Goal: Leave review/rating

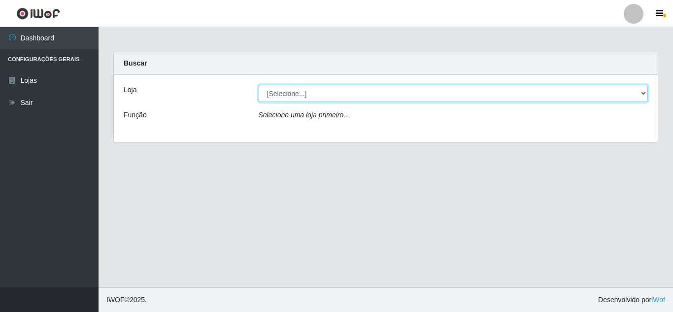
drag, startPoint x: 628, startPoint y: 92, endPoint x: 613, endPoint y: 93, distance: 15.8
click at [628, 92] on select "[Selecione...] Rede Compras Supermercados - LOJA 5" at bounding box center [454, 93] width 390 height 17
select select "397"
click at [259, 85] on select "[Selecione...] Rede Compras Supermercados - LOJA 5" at bounding box center [454, 93] width 390 height 17
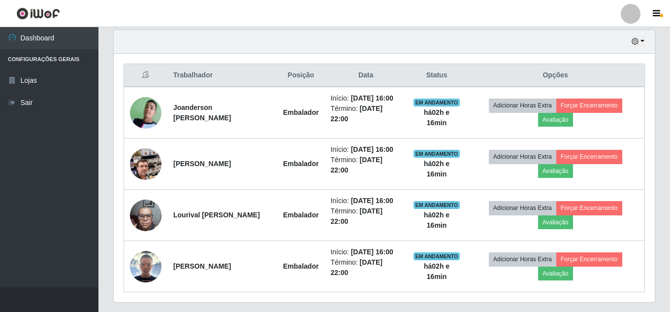
scroll to position [295, 0]
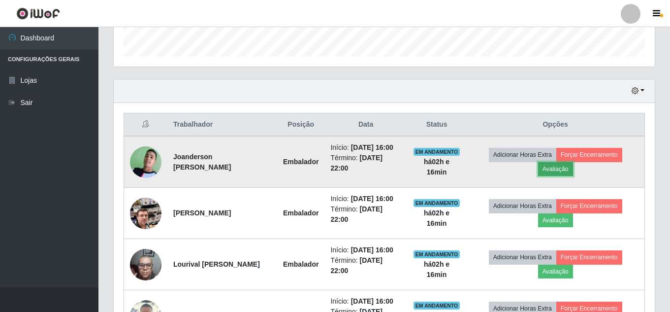
click at [556, 175] on button "Avaliação" at bounding box center [555, 169] width 35 height 14
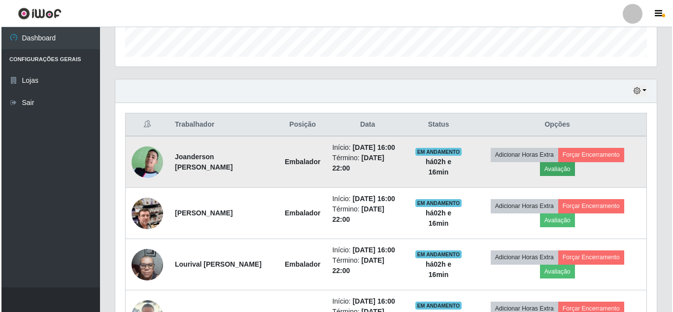
scroll to position [204, 536]
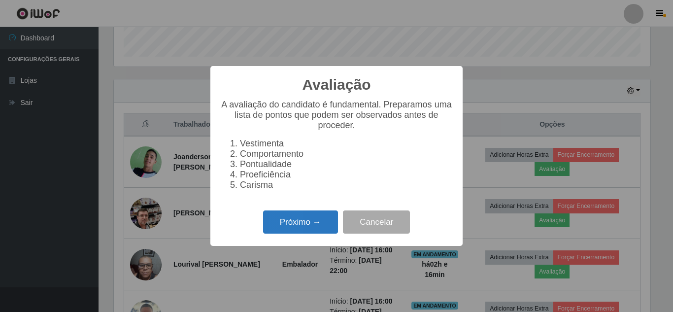
click at [311, 229] on button "Próximo →" at bounding box center [300, 221] width 75 height 23
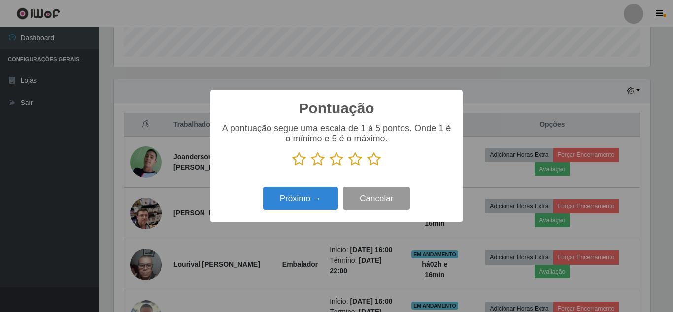
scroll to position [492266, 491934]
click at [374, 158] on icon at bounding box center [374, 159] width 14 height 15
click at [367, 166] on input "radio" at bounding box center [367, 166] width 0 height 0
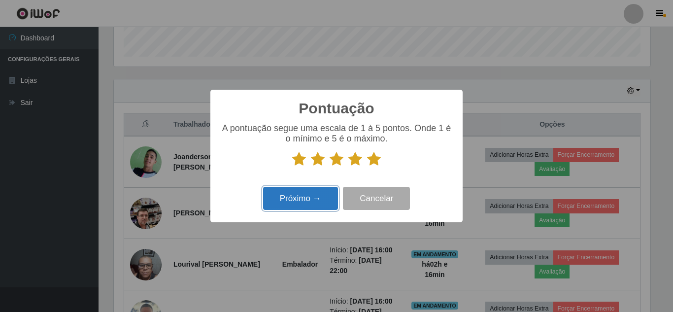
click at [329, 192] on button "Próximo →" at bounding box center [300, 198] width 75 height 23
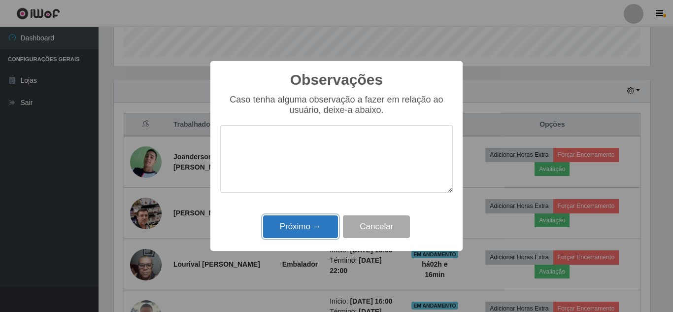
click at [317, 225] on button "Próximo →" at bounding box center [300, 226] width 75 height 23
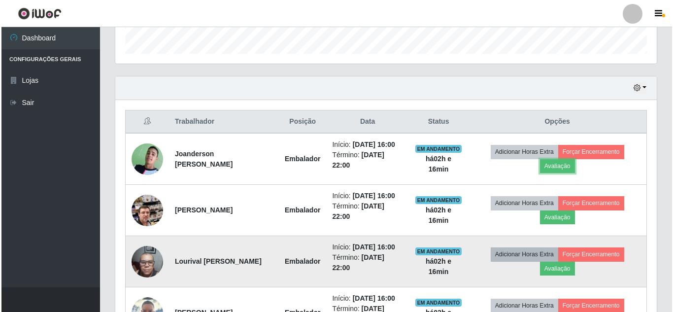
scroll to position [394, 0]
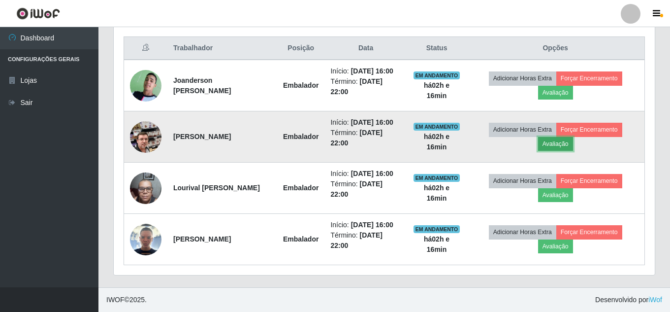
click at [558, 140] on button "Avaliação" at bounding box center [555, 144] width 35 height 14
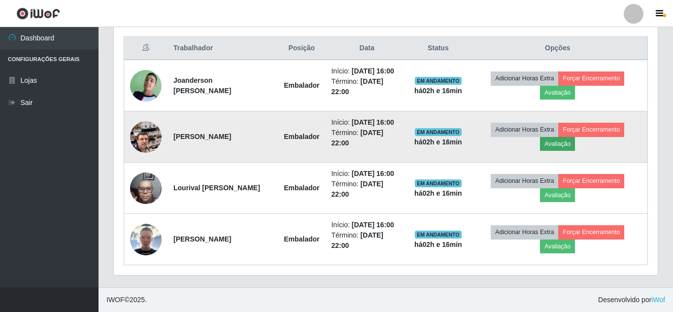
scroll to position [204, 536]
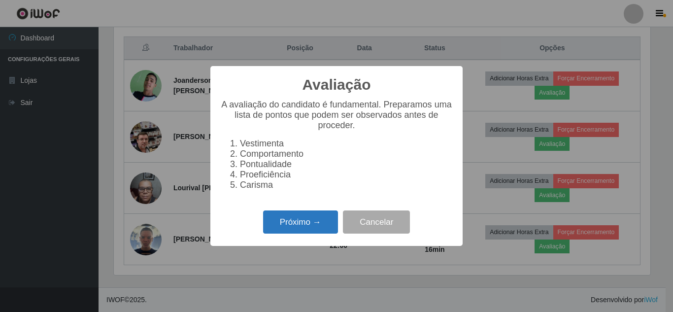
click at [308, 227] on button "Próximo →" at bounding box center [300, 221] width 75 height 23
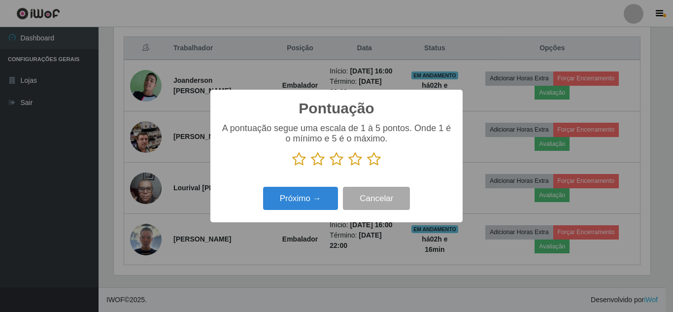
scroll to position [492266, 491934]
drag, startPoint x: 372, startPoint y: 161, endPoint x: 314, endPoint y: 184, distance: 62.1
click at [371, 160] on icon at bounding box center [374, 159] width 14 height 15
click at [367, 166] on input "radio" at bounding box center [367, 166] width 0 height 0
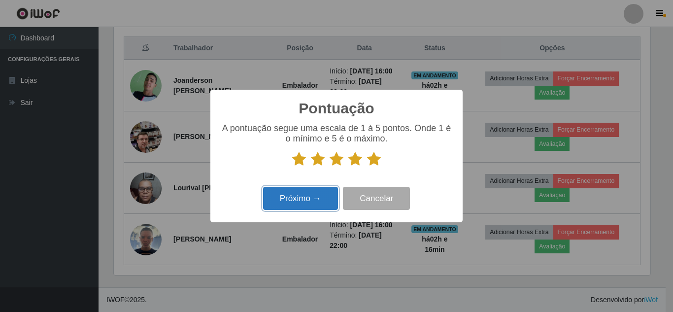
click at [302, 195] on button "Próximo →" at bounding box center [300, 198] width 75 height 23
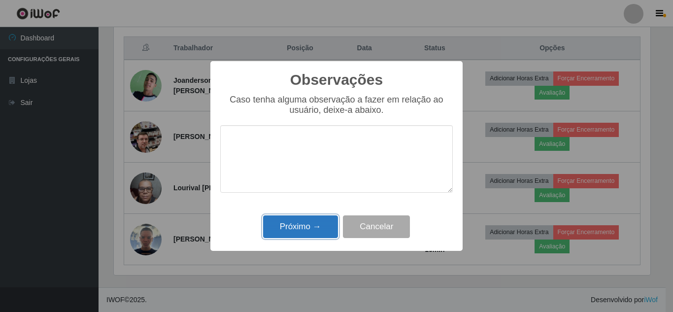
click at [313, 225] on button "Próximo →" at bounding box center [300, 226] width 75 height 23
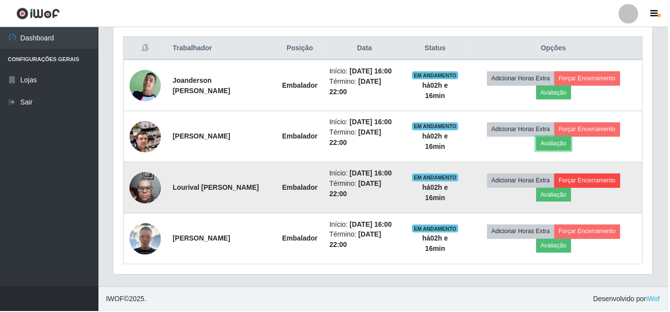
scroll to position [204, 541]
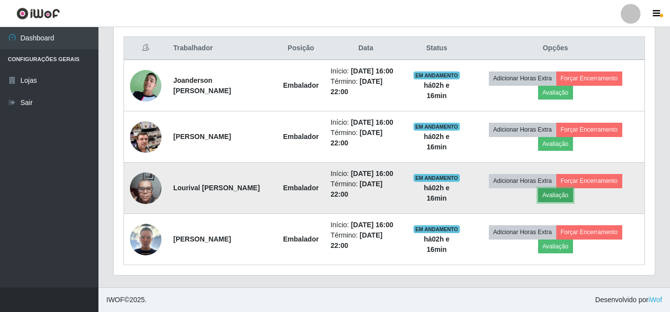
click at [566, 194] on button "Avaliação" at bounding box center [555, 195] width 35 height 14
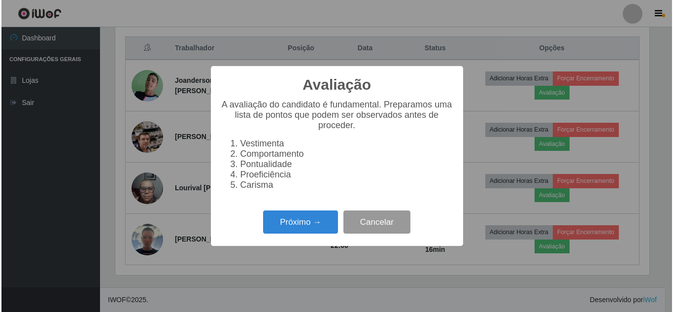
scroll to position [204, 536]
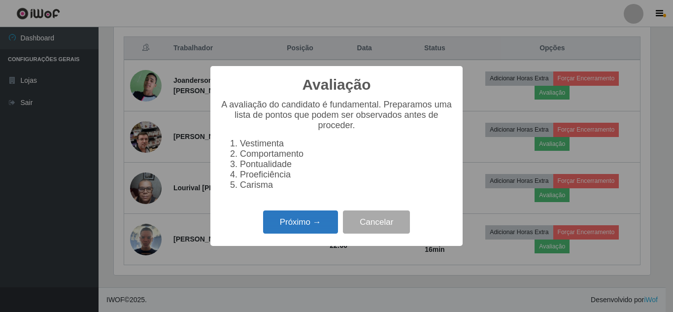
click at [325, 225] on button "Próximo →" at bounding box center [300, 221] width 75 height 23
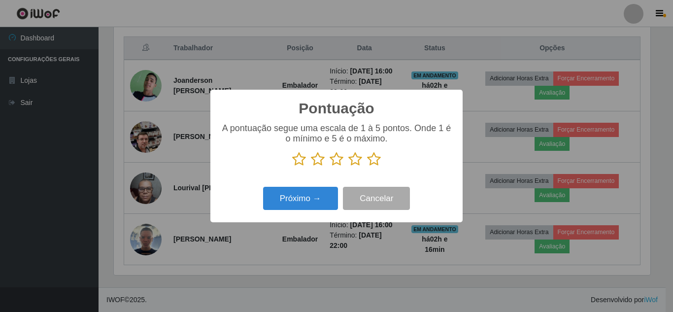
click at [372, 160] on icon at bounding box center [374, 159] width 14 height 15
click at [367, 166] on input "radio" at bounding box center [367, 166] width 0 height 0
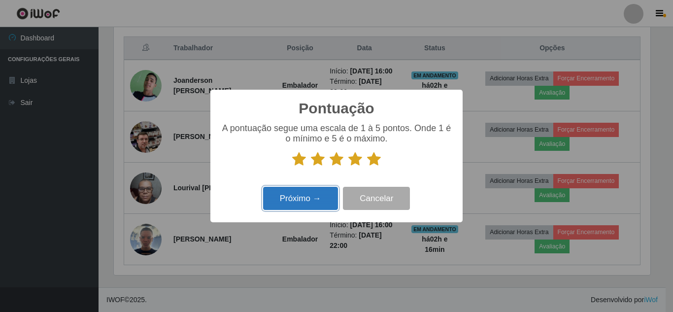
click at [297, 196] on button "Próximo →" at bounding box center [300, 198] width 75 height 23
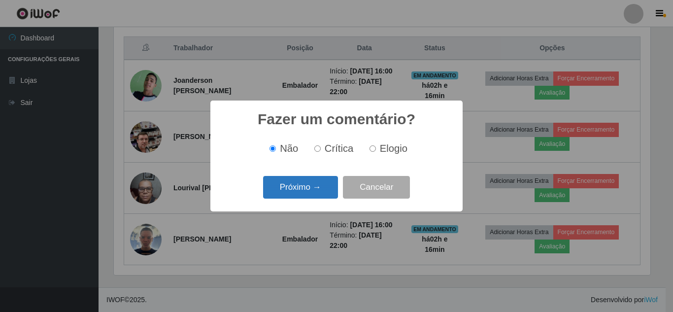
click at [302, 192] on button "Próximo →" at bounding box center [300, 187] width 75 height 23
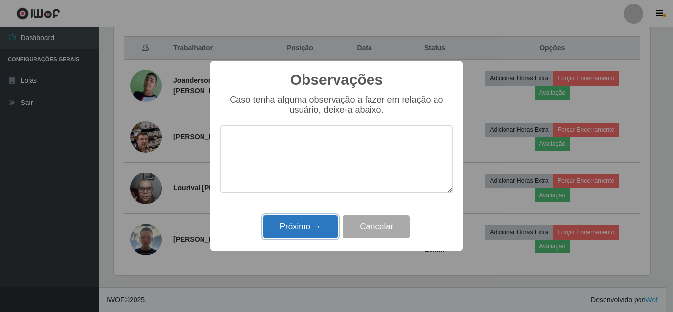
click at [303, 225] on button "Próximo →" at bounding box center [300, 226] width 75 height 23
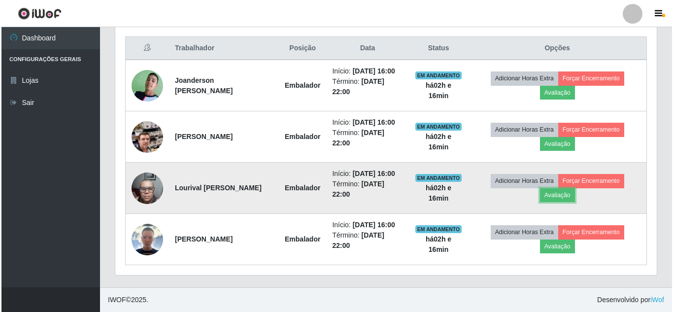
scroll to position [204, 541]
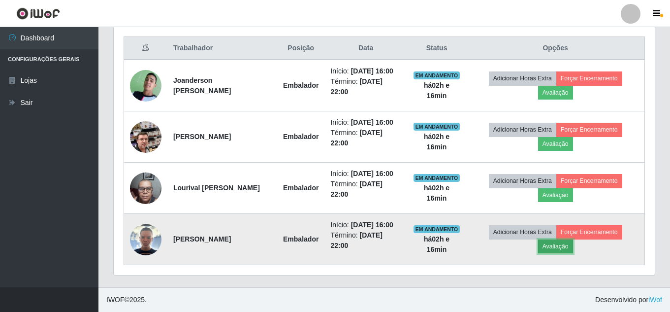
click at [559, 253] on button "Avaliação" at bounding box center [555, 246] width 35 height 14
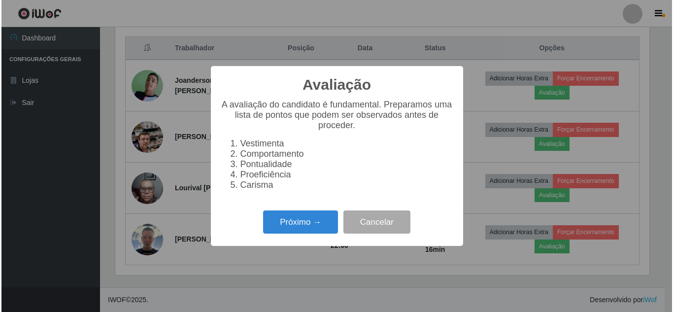
scroll to position [204, 536]
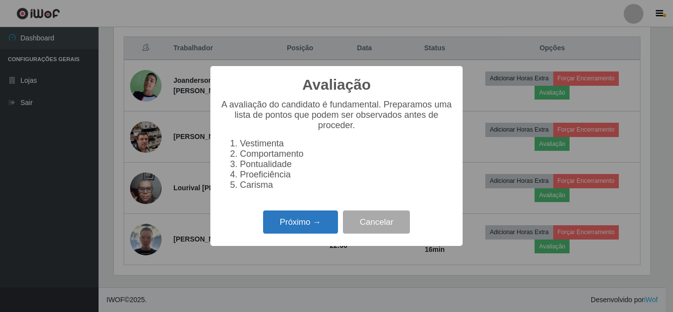
click at [320, 224] on button "Próximo →" at bounding box center [300, 221] width 75 height 23
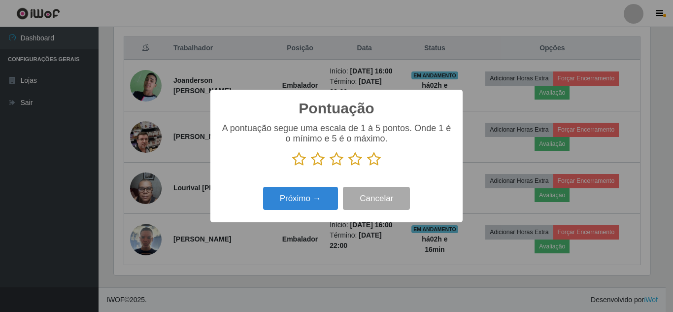
click at [370, 158] on icon at bounding box center [374, 159] width 14 height 15
click at [367, 166] on input "radio" at bounding box center [367, 166] width 0 height 0
click at [314, 182] on div "Pontuação × A pontuação segue uma escala de 1 à 5 pontos. Onde 1 é o mínimo e 5…" at bounding box center [336, 156] width 252 height 132
click at [314, 183] on div "Pontuação × A pontuação segue uma escala de 1 à 5 pontos. Onde 1 é o mínimo e 5…" at bounding box center [336, 156] width 252 height 132
click at [313, 187] on div "Próximo → Cancelar" at bounding box center [336, 198] width 232 height 28
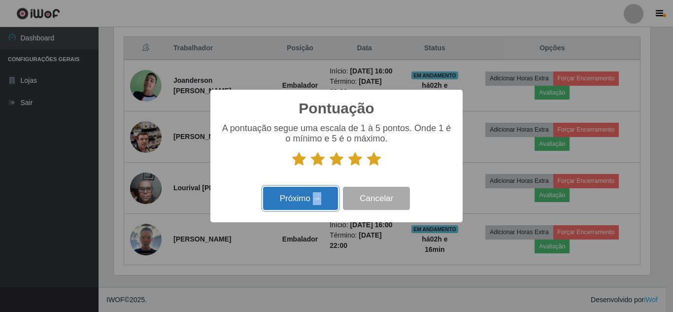
click at [311, 190] on button "Próximo →" at bounding box center [300, 198] width 75 height 23
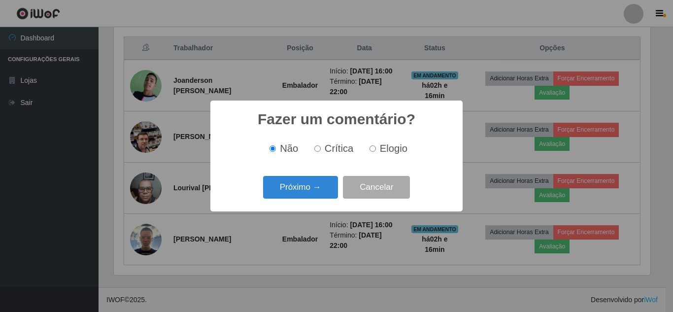
click at [308, 193] on button "Próximo →" at bounding box center [300, 187] width 75 height 23
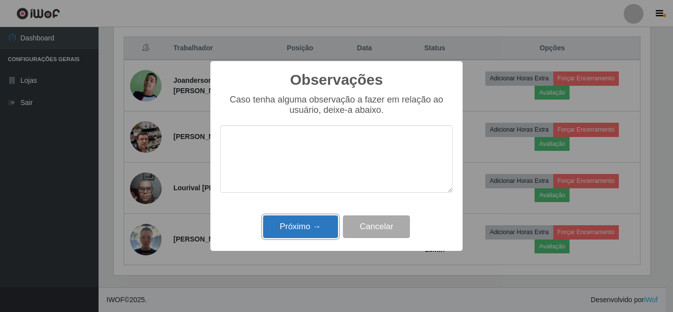
drag, startPoint x: 310, startPoint y: 223, endPoint x: 309, endPoint y: 218, distance: 5.0
click at [309, 222] on button "Próximo →" at bounding box center [300, 226] width 75 height 23
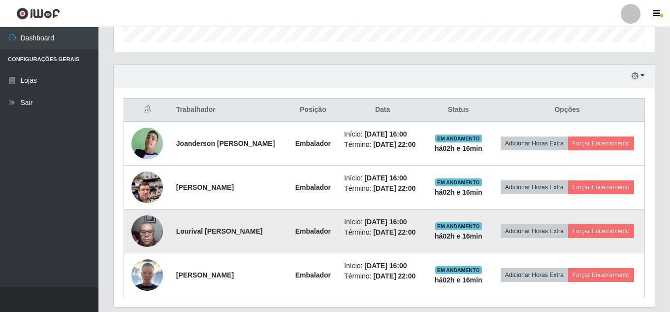
scroll to position [372, 0]
